Goal: Task Accomplishment & Management: Use online tool/utility

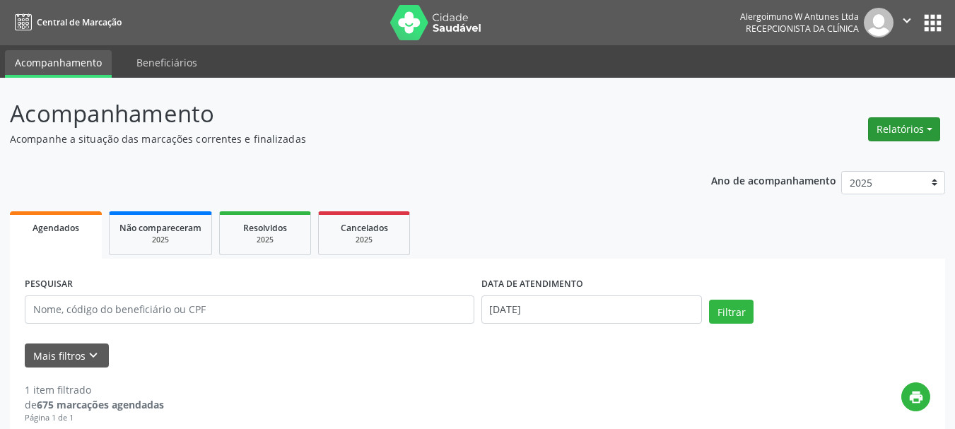
click at [888, 120] on button "Relatórios" at bounding box center [904, 129] width 72 height 24
click at [867, 157] on link "Agendamentos" at bounding box center [865, 160] width 152 height 20
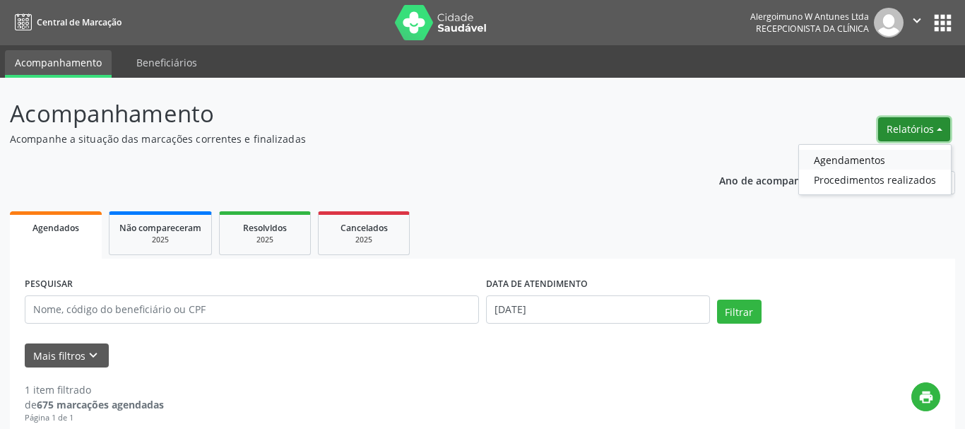
select select "9"
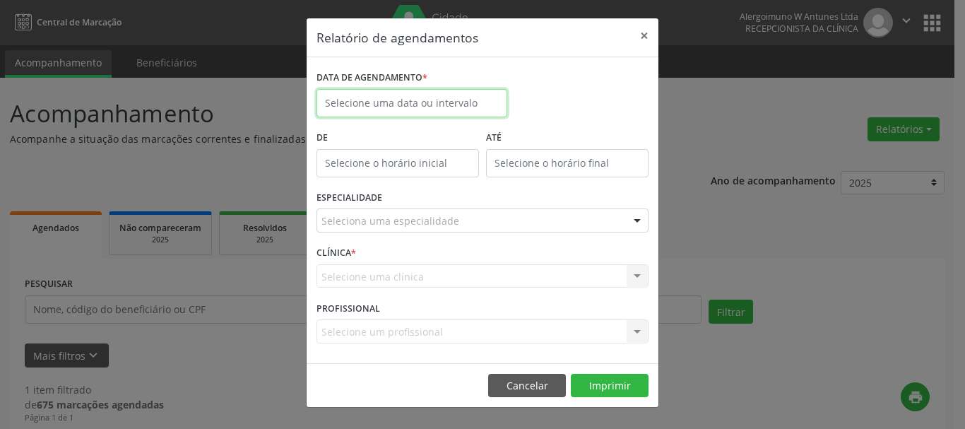
click at [367, 90] on input "text" at bounding box center [412, 103] width 191 height 28
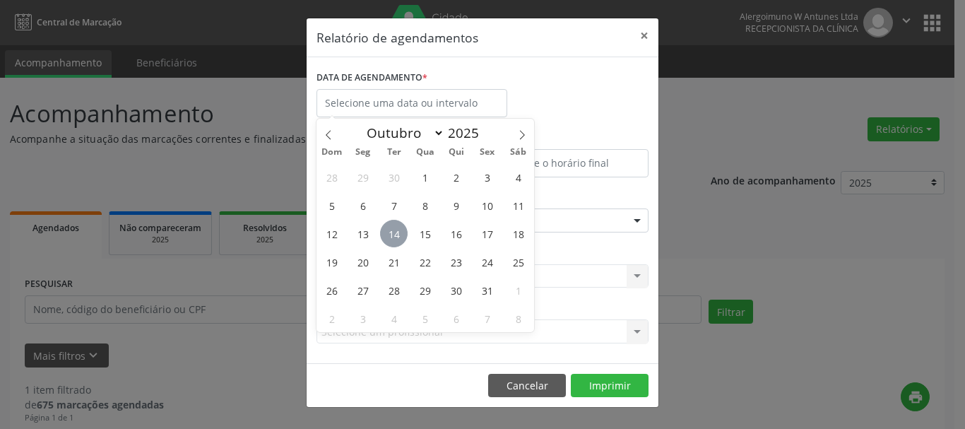
click at [391, 235] on span "14" at bounding box center [394, 234] width 28 height 28
type input "[DATE]"
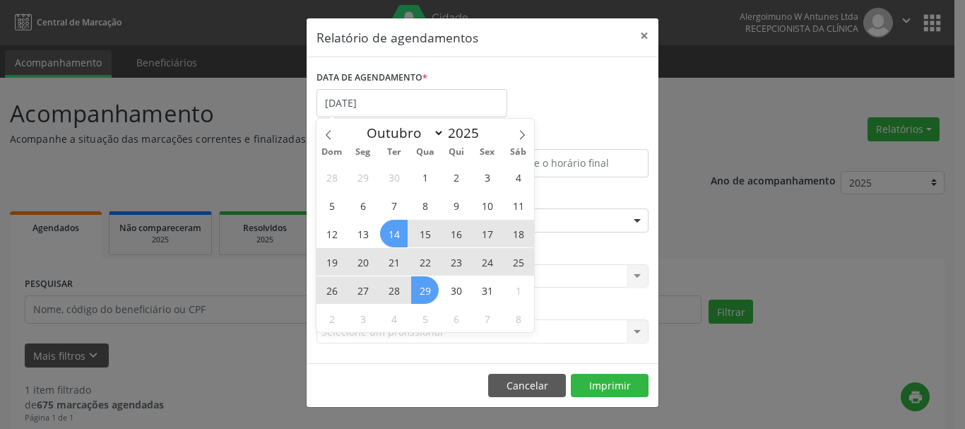
click at [424, 296] on span "29" at bounding box center [425, 290] width 28 height 28
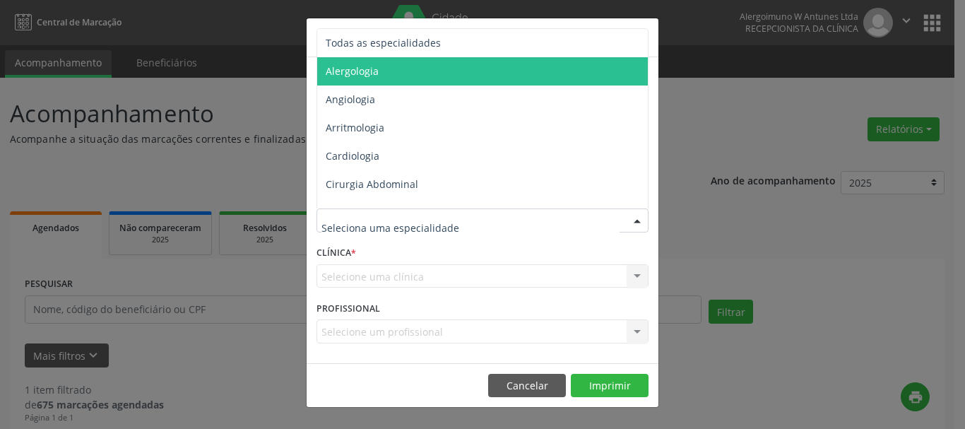
click at [416, 71] on span "Alergologia" at bounding box center [483, 71] width 333 height 28
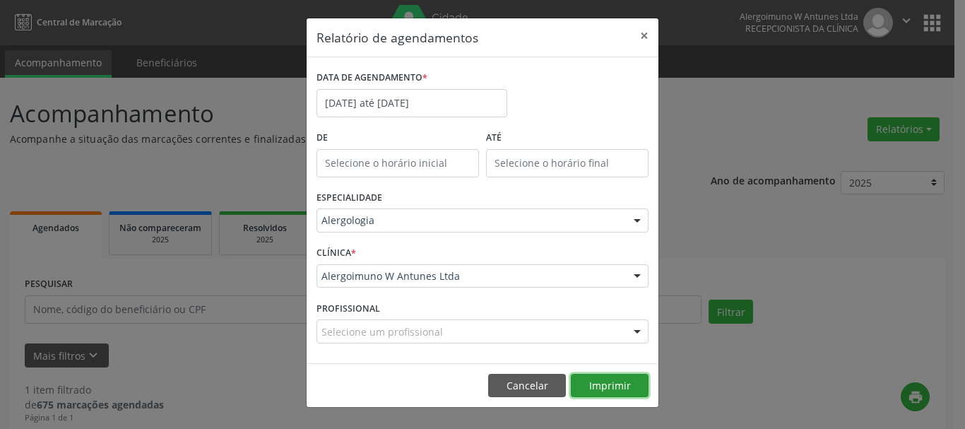
click at [591, 379] on button "Imprimir" at bounding box center [610, 386] width 78 height 24
